Goal: Navigation & Orientation: Find specific page/section

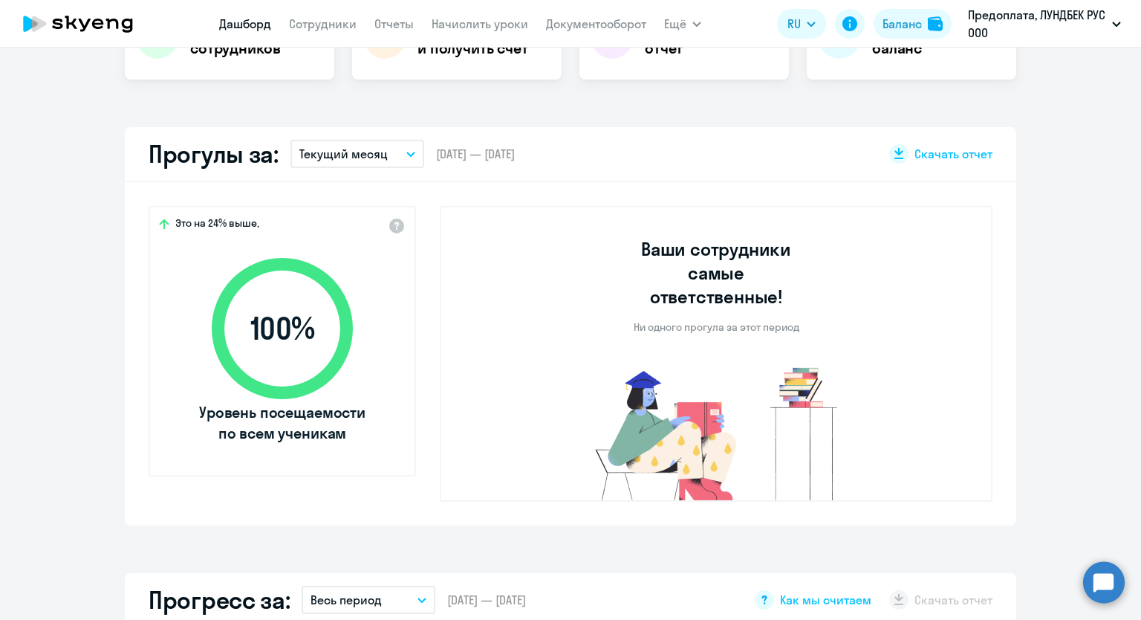
select select "30"
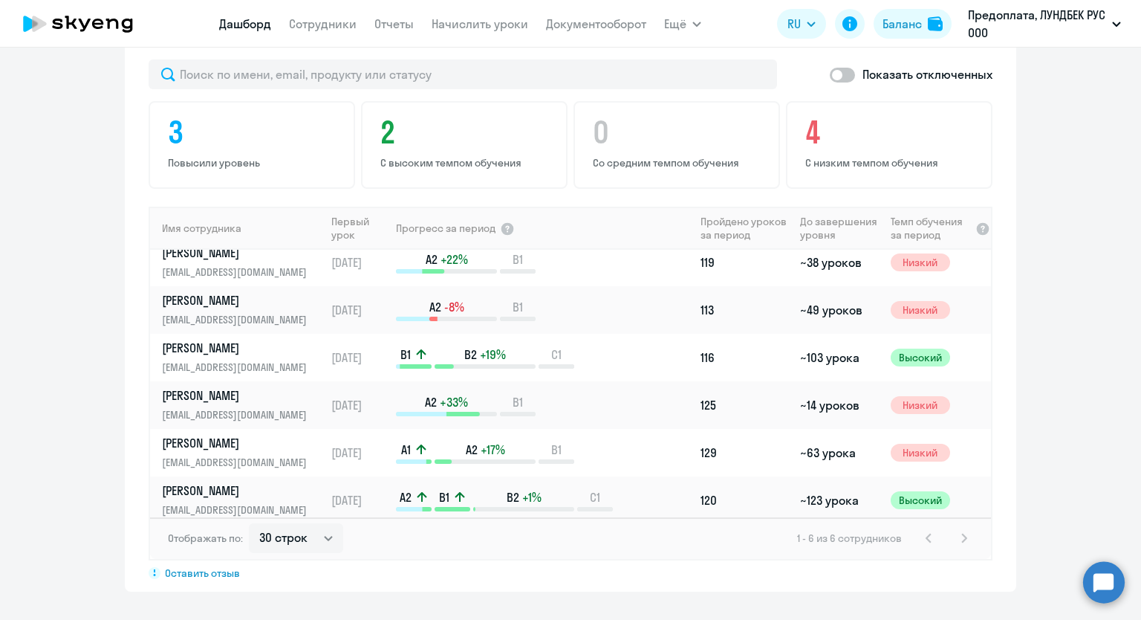
scroll to position [18, 0]
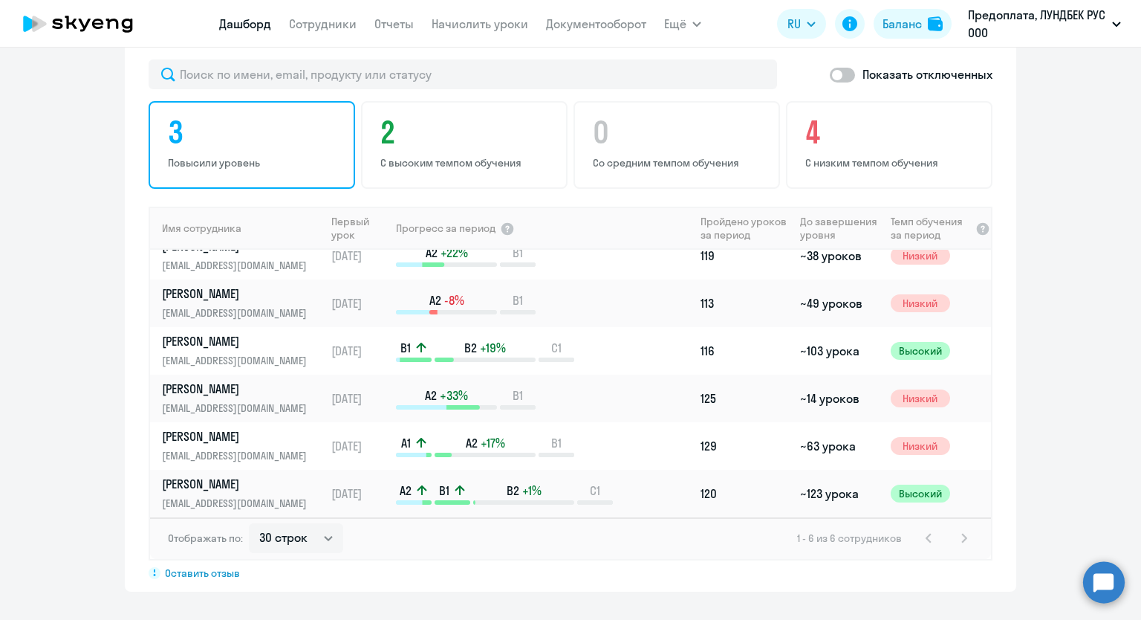
click at [186, 114] on h4 "3" at bounding box center [254, 132] width 172 height 36
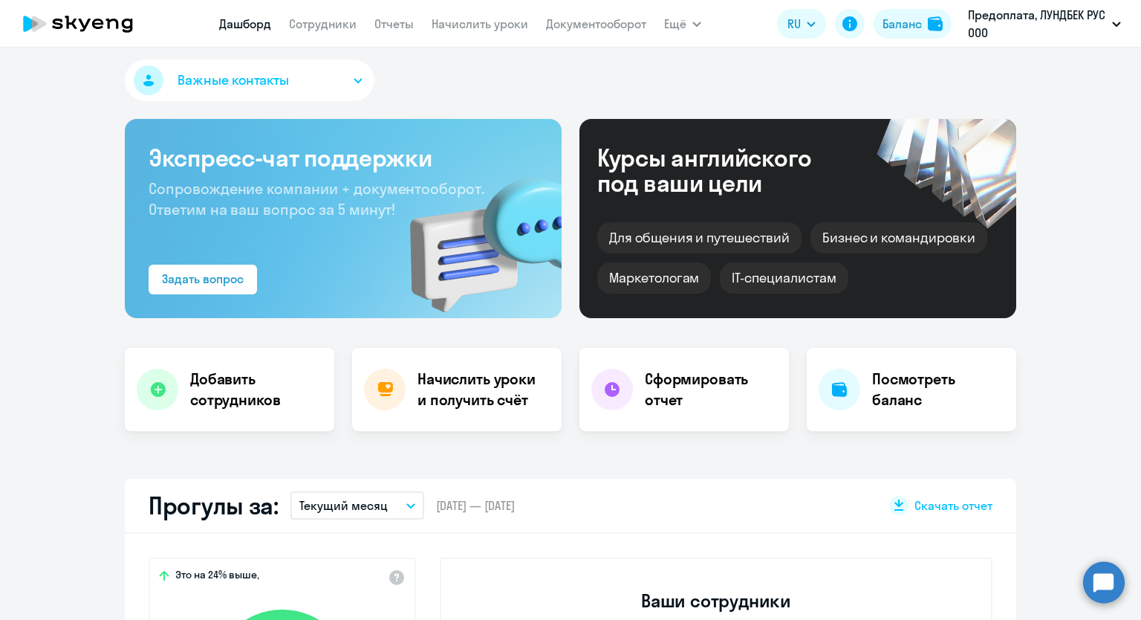
scroll to position [0, 0]
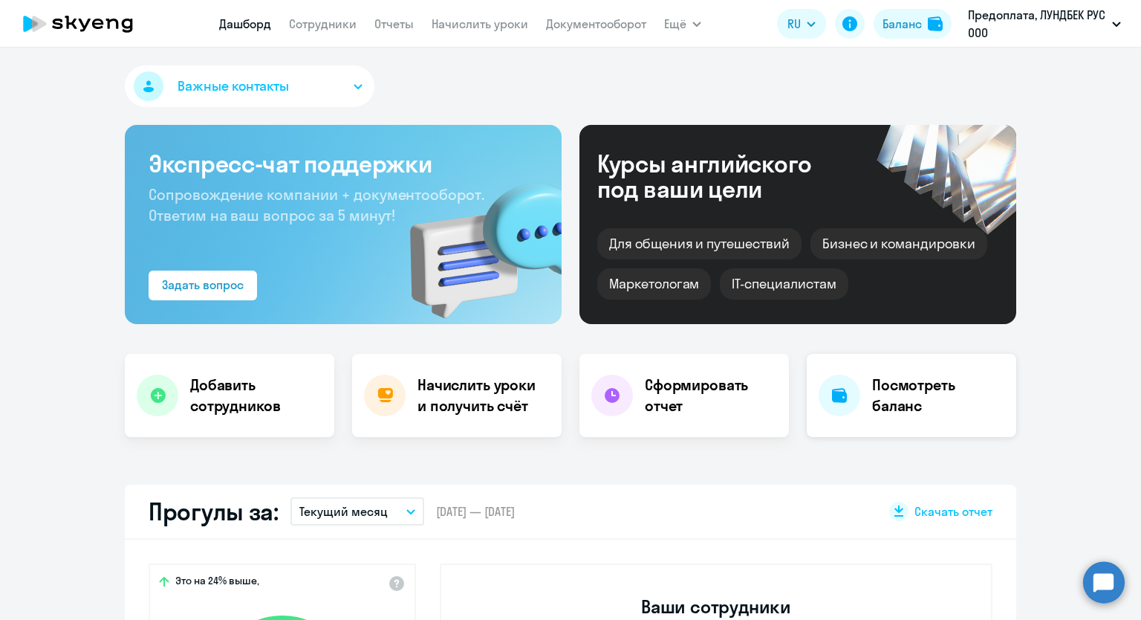
click at [910, 411] on h4 "Посмотреть баланс" at bounding box center [938, 395] width 132 height 42
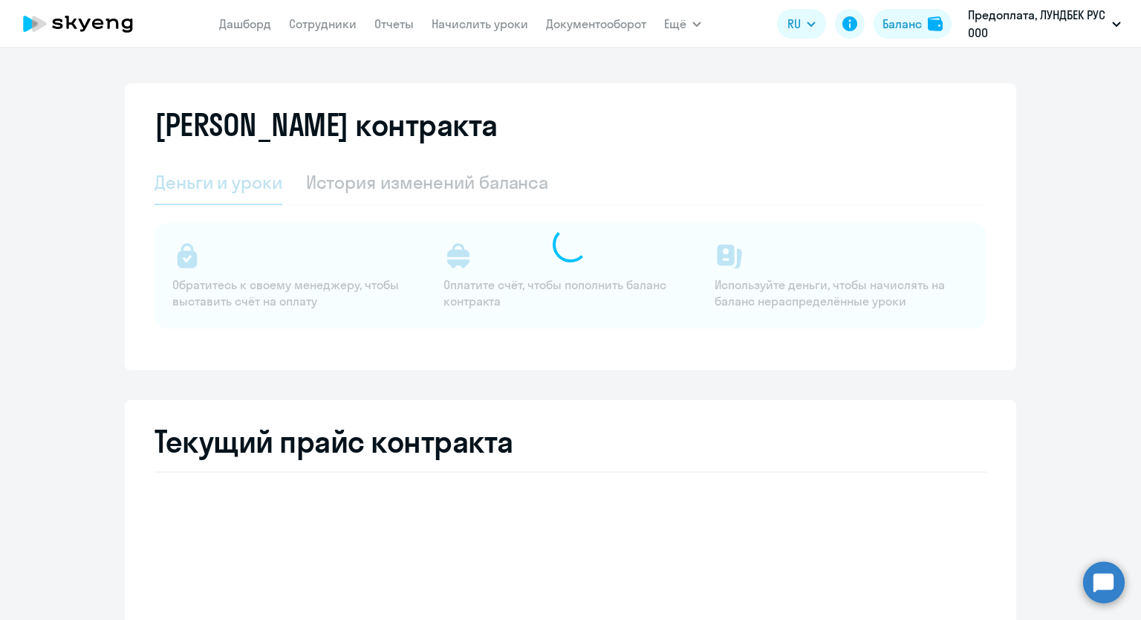
select select "english_adult_not_native_speaker"
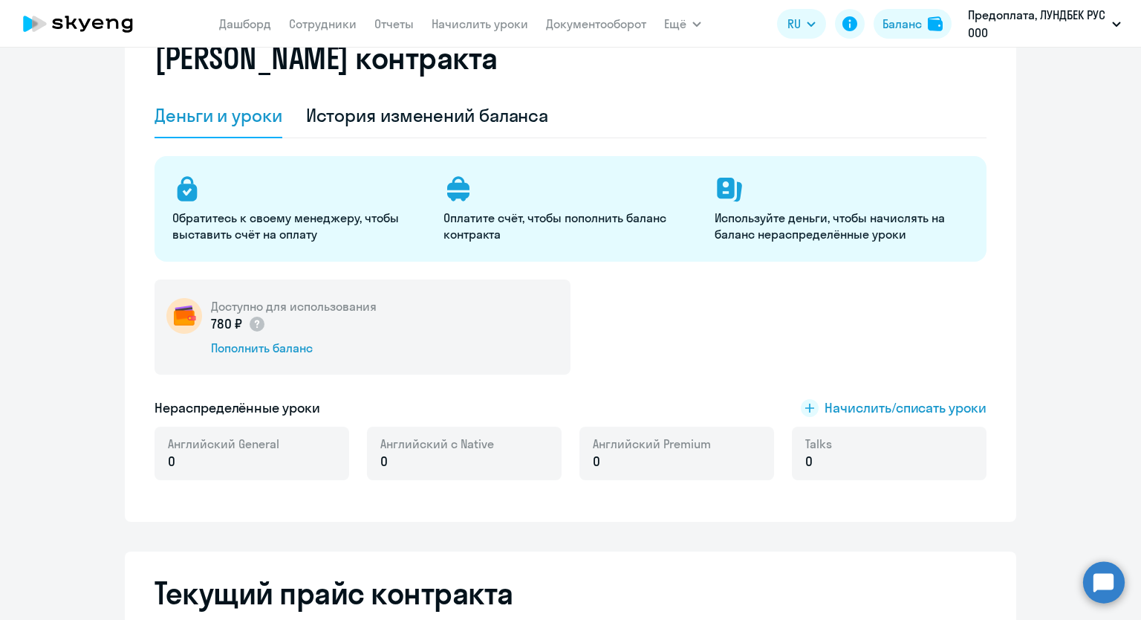
scroll to position [64, 0]
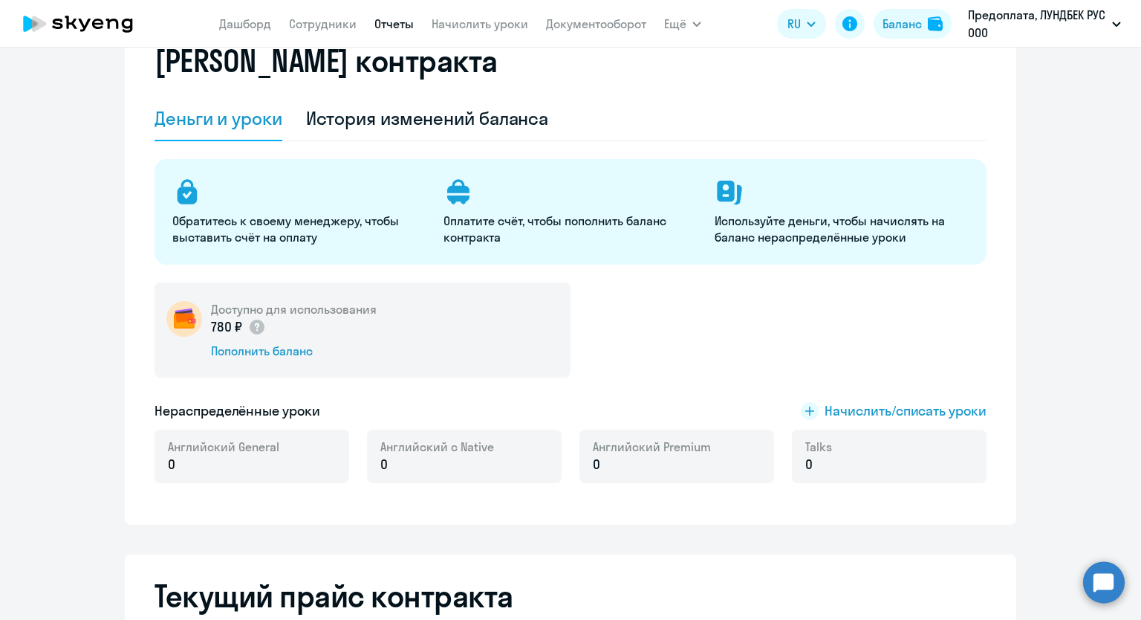
click at [392, 28] on link "Отчеты" at bounding box center [393, 23] width 39 height 15
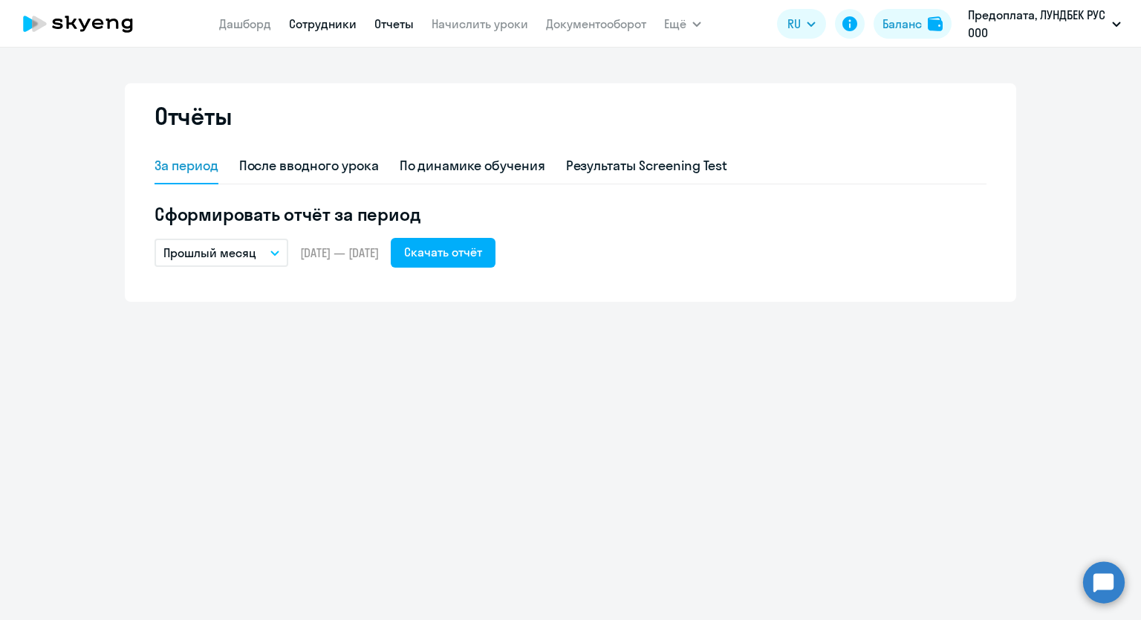
click at [322, 25] on link "Сотрудники" at bounding box center [323, 23] width 68 height 15
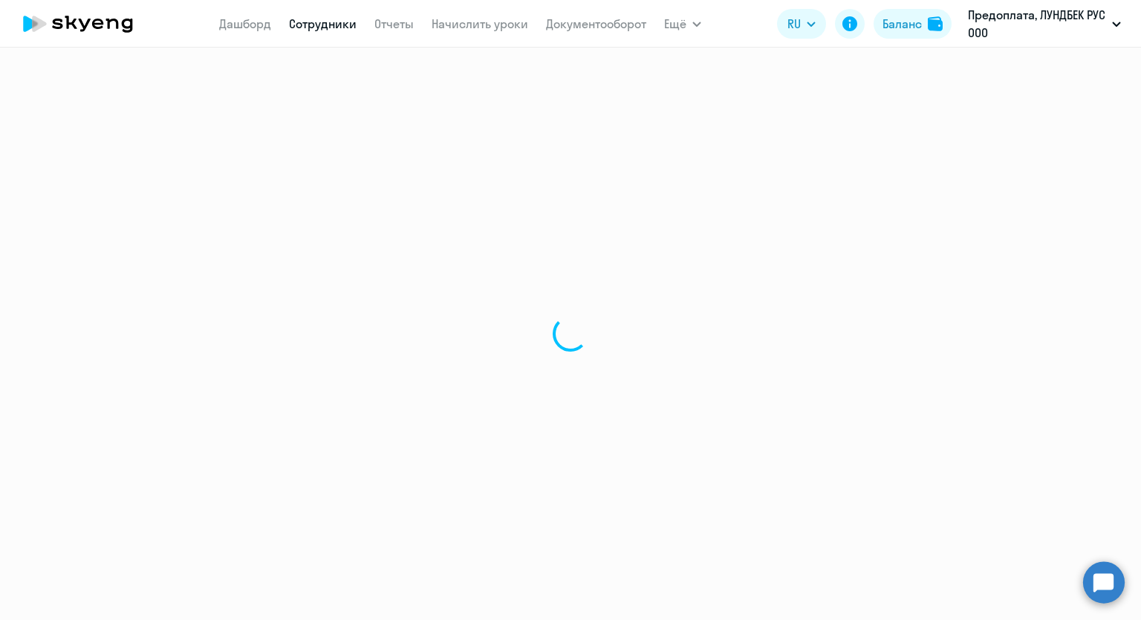
select select "30"
